Goal: Entertainment & Leisure: Browse casually

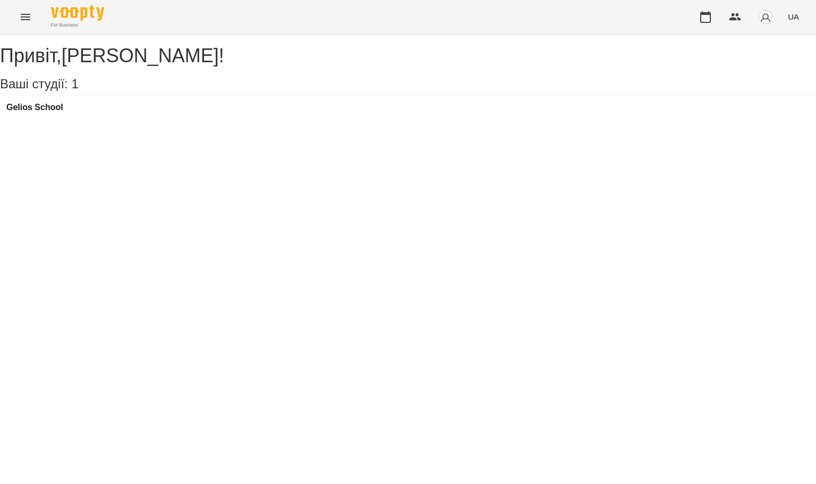
click at [20, 13] on icon "Menu" at bounding box center [25, 17] width 13 height 13
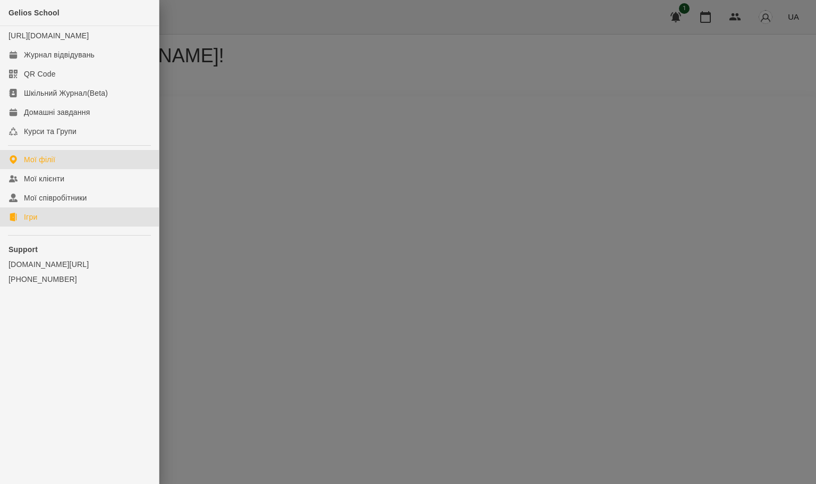
click at [32, 222] on div "Ігри" at bounding box center [30, 216] width 13 height 11
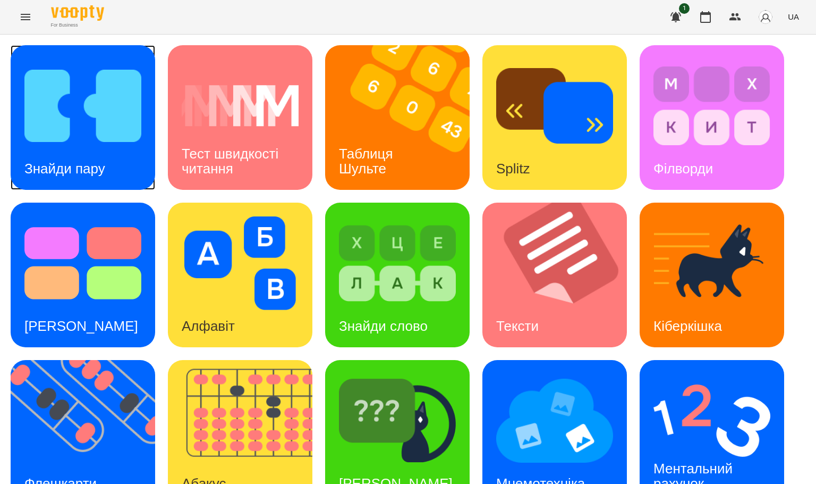
click at [59, 137] on img at bounding box center [82, 106] width 117 height 94
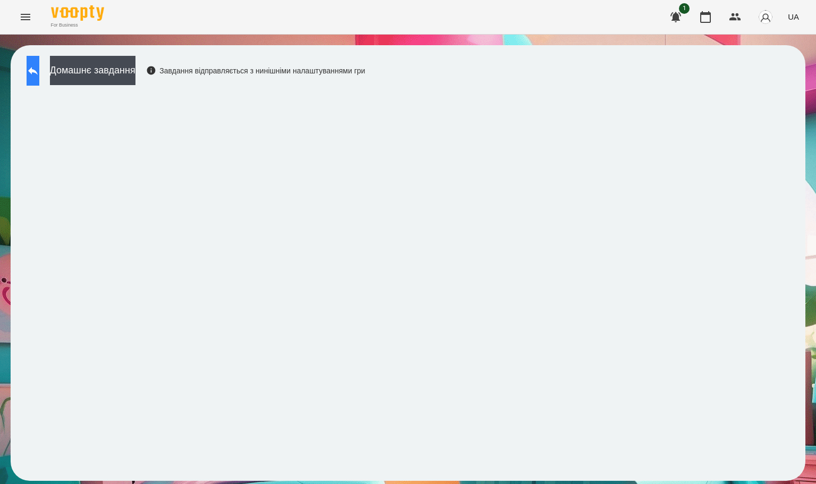
click at [38, 72] on icon at bounding box center [33, 71] width 10 height 8
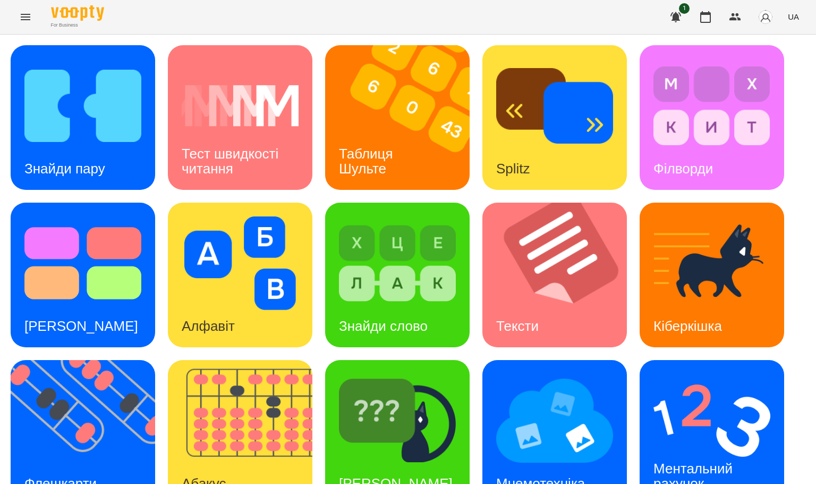
scroll to position [188, 0]
click at [558, 374] on img at bounding box center [554, 421] width 117 height 94
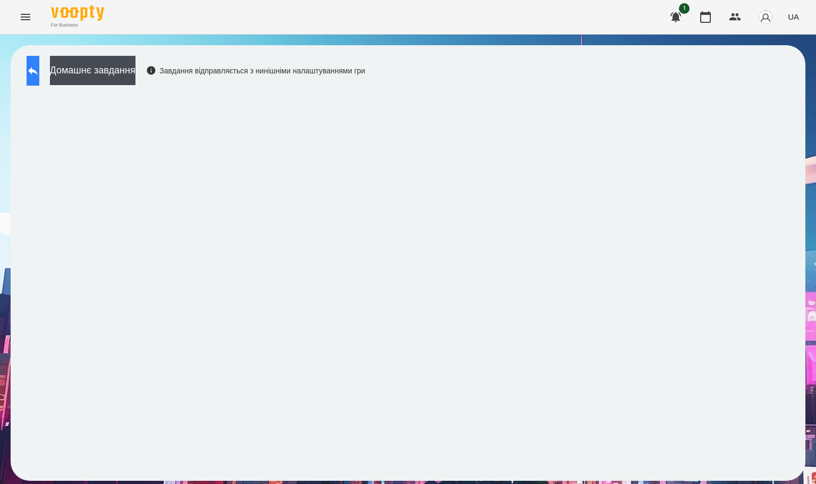
click at [39, 61] on button at bounding box center [33, 71] width 13 height 30
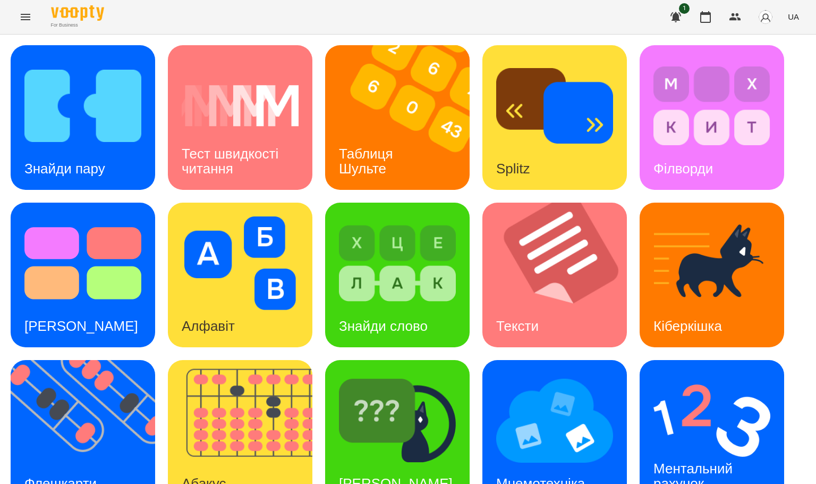
click at [801, 233] on div "Знайди пару Тест швидкості читання Таблиця [PERSON_NAME] Splitz Філворди Тест С…" at bounding box center [408, 354] width 816 height 638
click at [558, 374] on img at bounding box center [554, 421] width 117 height 94
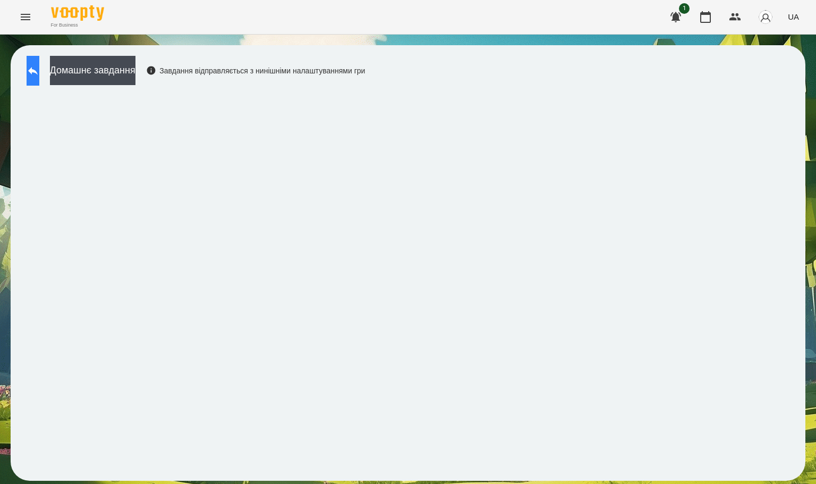
click at [37, 67] on icon at bounding box center [33, 70] width 13 height 13
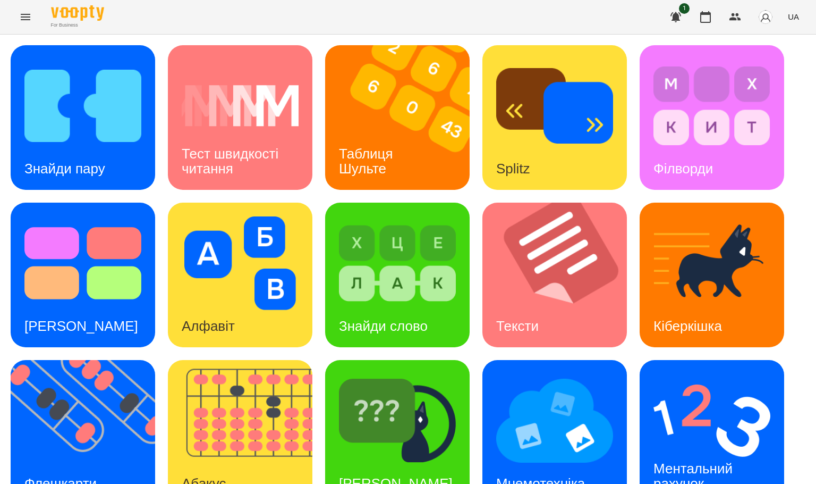
scroll to position [188, 0]
click at [385, 462] on div "[PERSON_NAME]" at bounding box center [395, 483] width 141 height 42
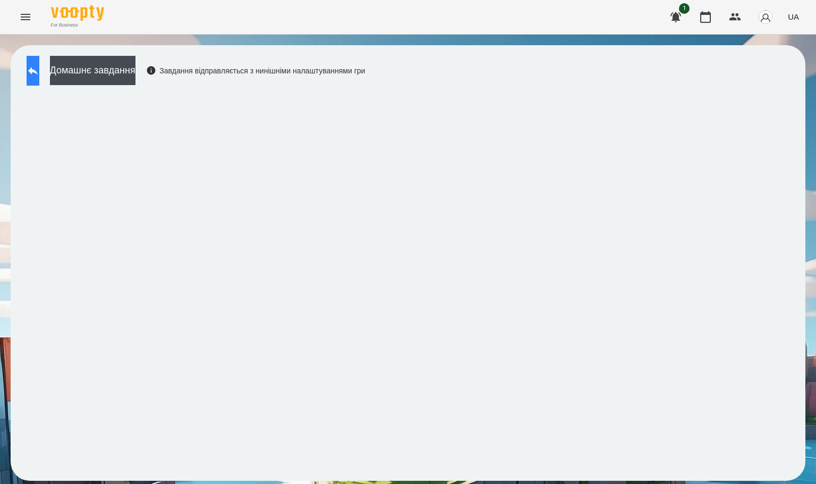
click at [39, 75] on button at bounding box center [33, 71] width 13 height 30
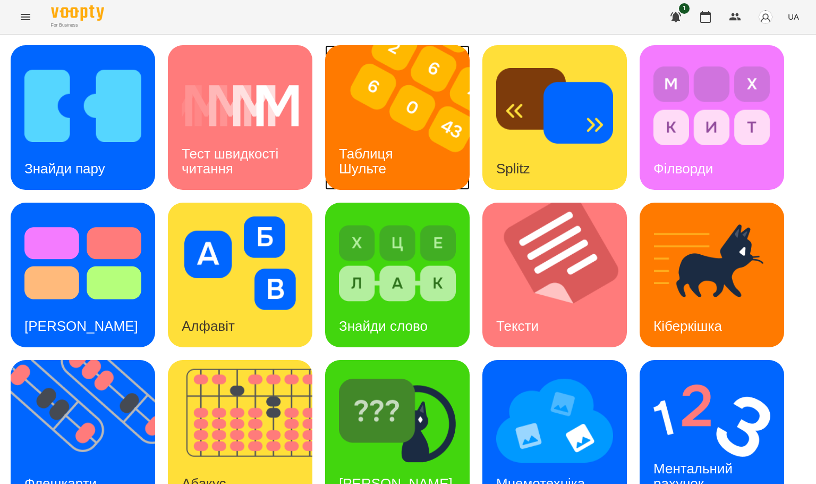
click at [363, 153] on h3 "Таблиця Шульте" at bounding box center [368, 161] width 58 height 30
